Goal: Task Accomplishment & Management: Use online tool/utility

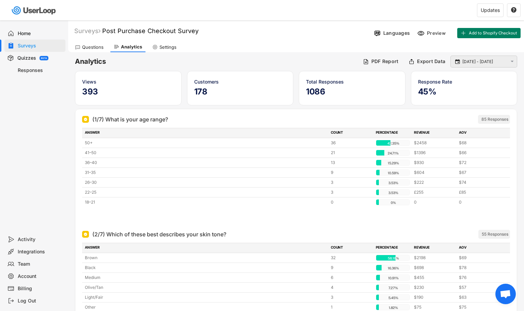
click at [479, 57] on div " 2 Oct - 6 Oct " at bounding box center [484, 62] width 67 height 12
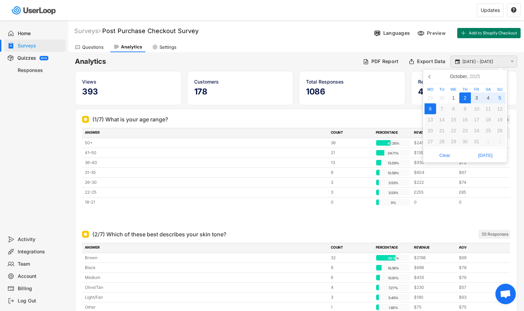
click at [492, 62] on input "2 Oct - 6 Oct" at bounding box center [485, 61] width 45 height 7
click at [490, 98] on div "4" at bounding box center [489, 97] width 12 height 11
type input "[DATE]"
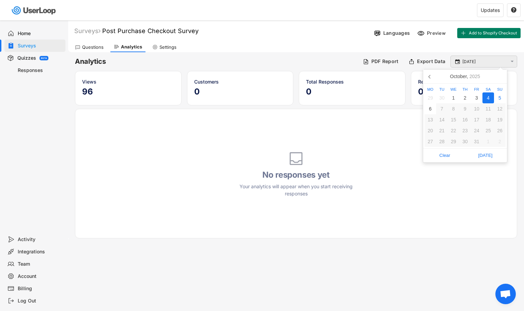
click at [479, 63] on input "[DATE]" at bounding box center [485, 61] width 45 height 7
click at [240, 55] on div "Analytics PDF Report Export Data  4 Oct  Views 96 Customers 0 Total Responses…" at bounding box center [296, 145] width 456 height 187
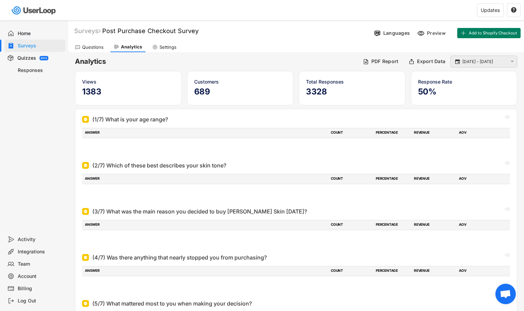
click at [485, 63] on input "[DATE] - [DATE]" at bounding box center [485, 61] width 45 height 7
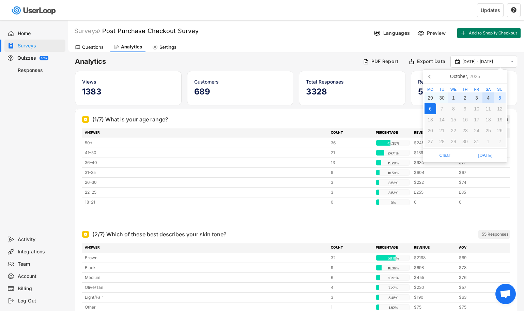
click at [489, 97] on div "4" at bounding box center [489, 97] width 12 height 11
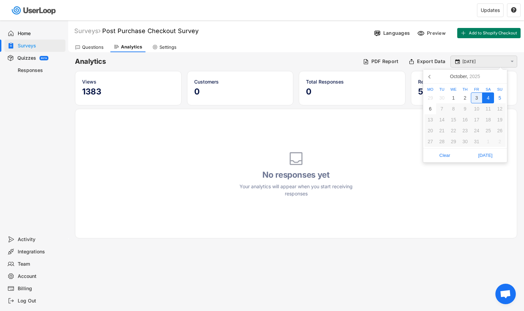
click at [494, 60] on input "[DATE]" at bounding box center [485, 61] width 45 height 7
click at [478, 52] on div "Analytics PDF Report Export Data  [DATE]  Views 96 Customers 0 Total Response…" at bounding box center [296, 145] width 456 height 187
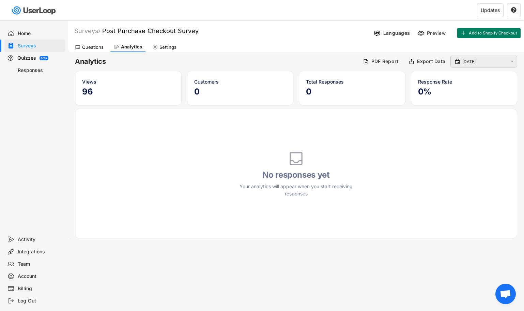
click at [482, 61] on input "[DATE]" at bounding box center [485, 61] width 45 height 7
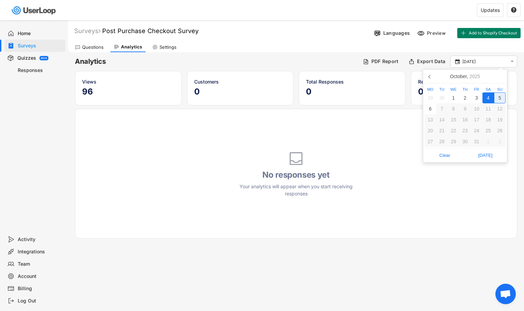
click at [498, 99] on div "5" at bounding box center [500, 97] width 12 height 11
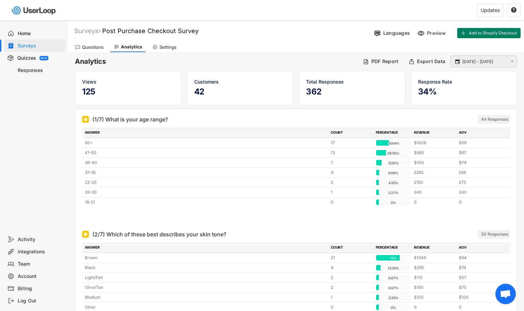
click at [488, 63] on input "[DATE] - [DATE]" at bounding box center [485, 61] width 45 height 7
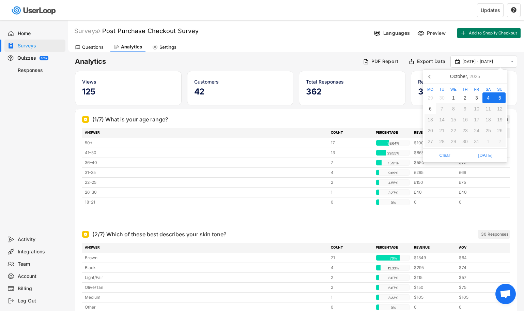
click at [502, 97] on div "5" at bounding box center [500, 97] width 12 height 11
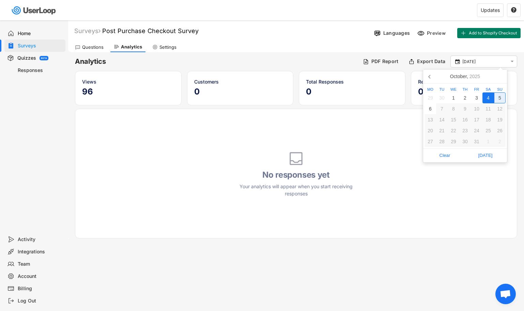
click at [504, 96] on div "5" at bounding box center [500, 97] width 12 height 11
type input "[DATE] - [DATE]"
